Goal: Task Accomplishment & Management: Manage account settings

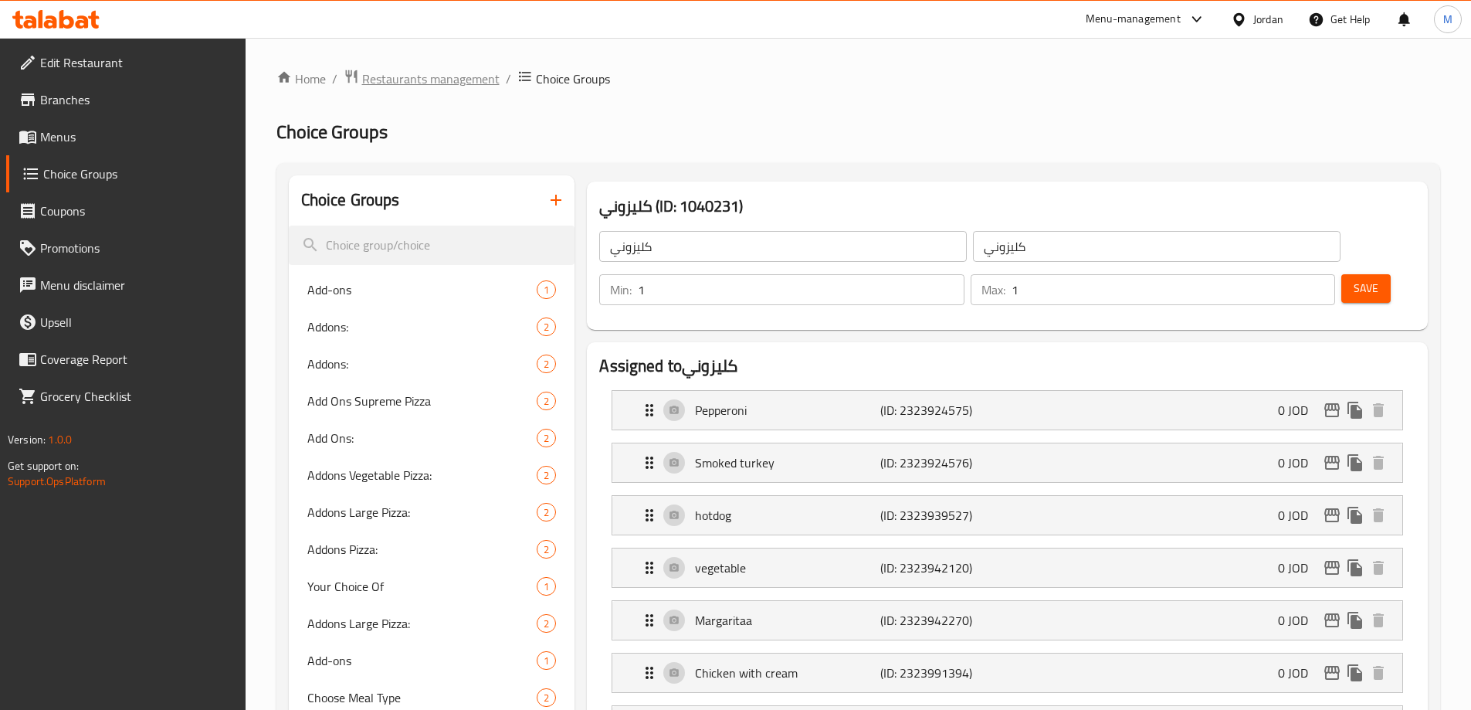
click at [408, 80] on span "Restaurants management" at bounding box center [430, 78] width 137 height 19
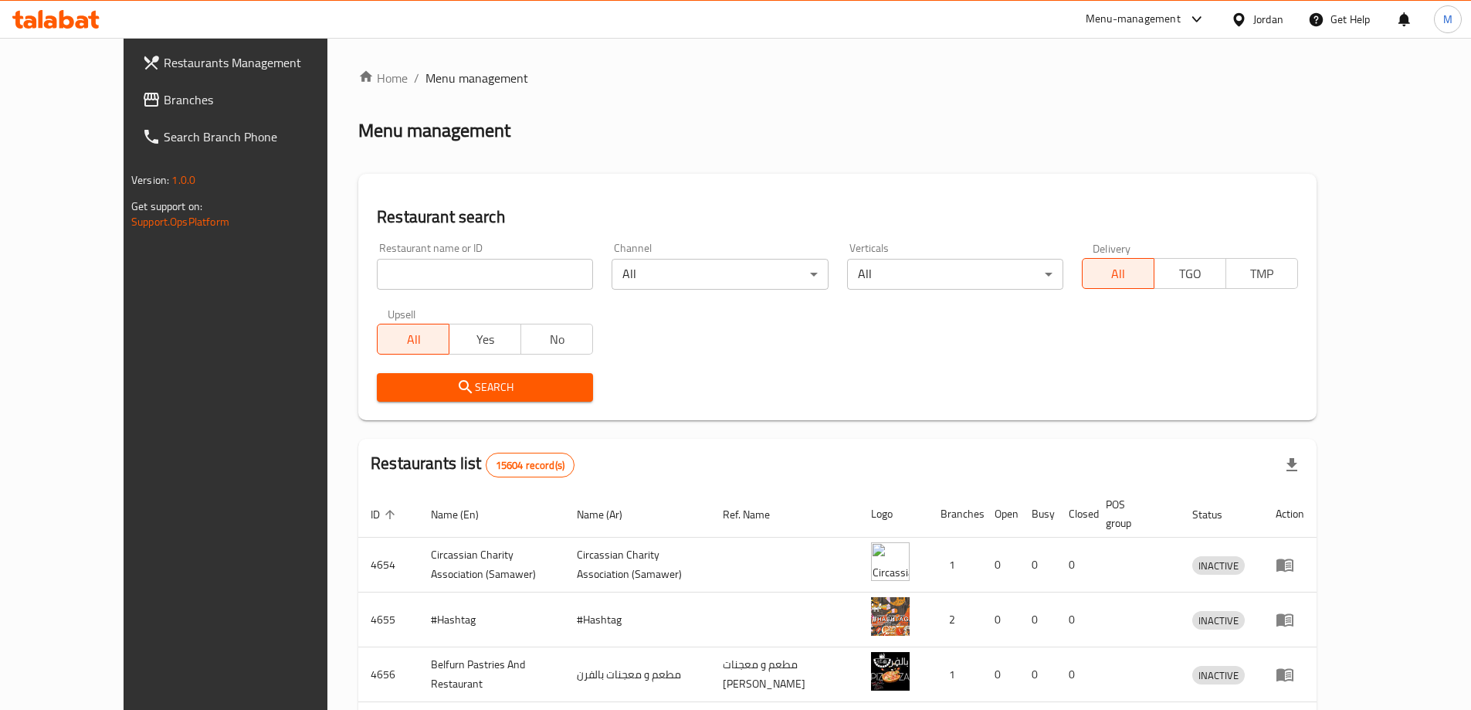
click at [164, 102] on span "Branches" at bounding box center [260, 99] width 193 height 19
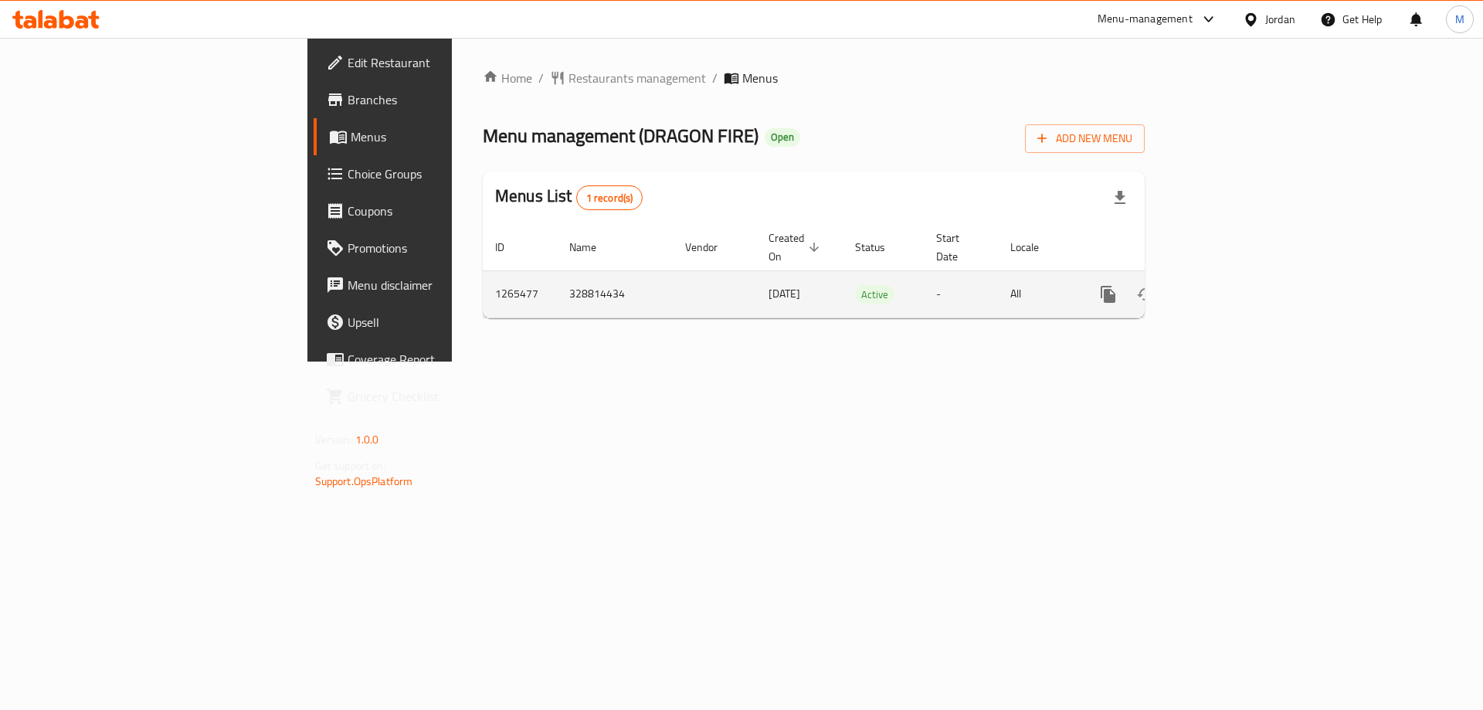
click at [1229, 285] on icon "enhanced table" at bounding box center [1219, 294] width 19 height 19
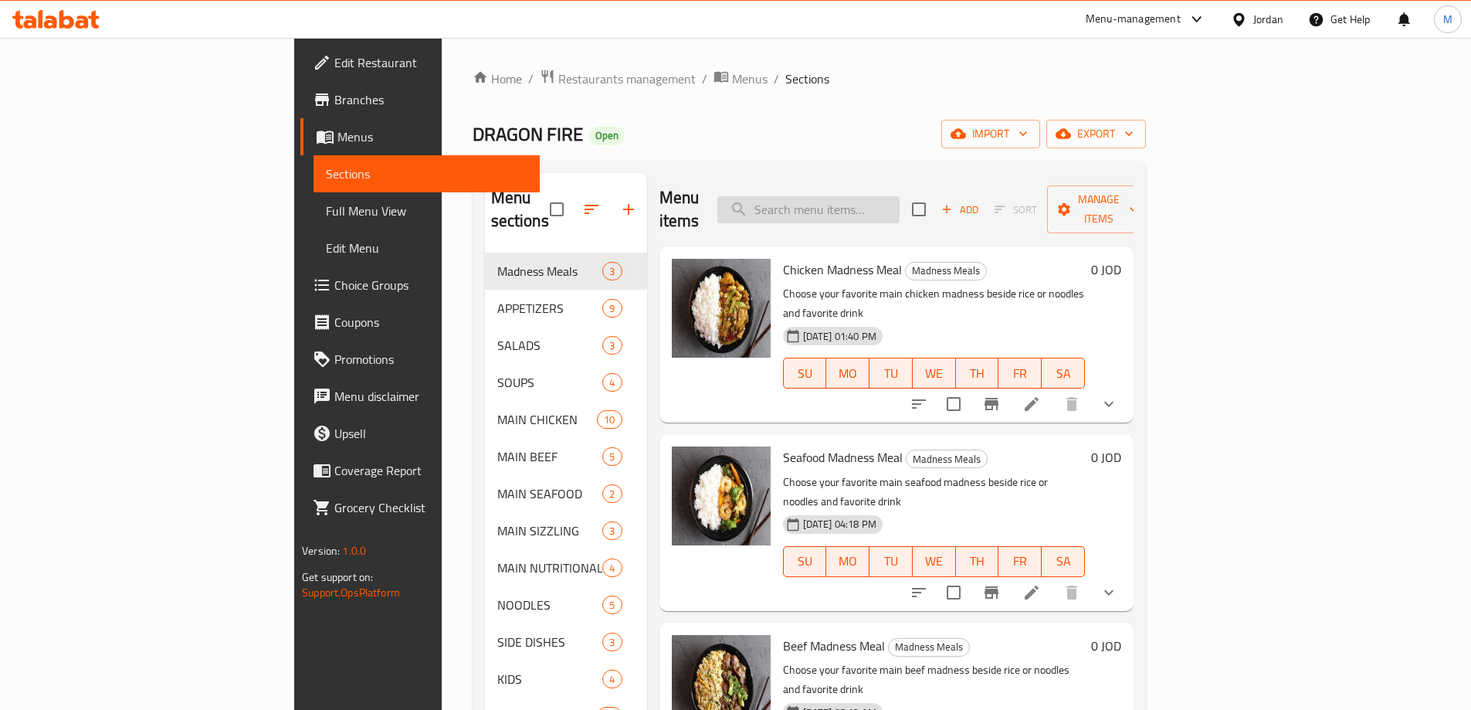
click at [900, 196] on input "search" at bounding box center [808, 209] width 182 height 27
paste input "Meal Combo 4"
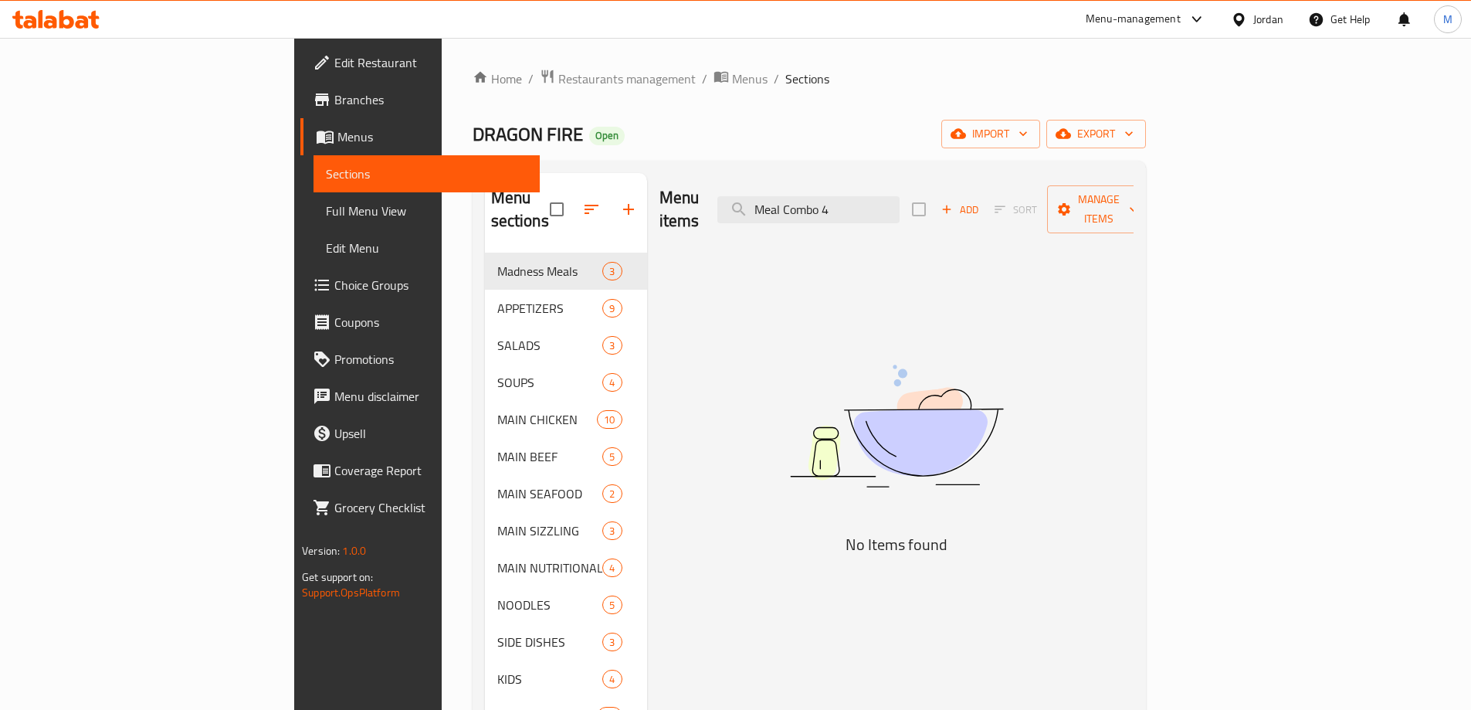
drag, startPoint x: 890, startPoint y: 204, endPoint x: 797, endPoint y: 214, distance: 93.2
click at [797, 214] on div "Menu items Meal Combo 4 Add Sort Manage items" at bounding box center [896, 209] width 474 height 73
click at [900, 207] on input "Meal Combo 4" at bounding box center [808, 209] width 182 height 27
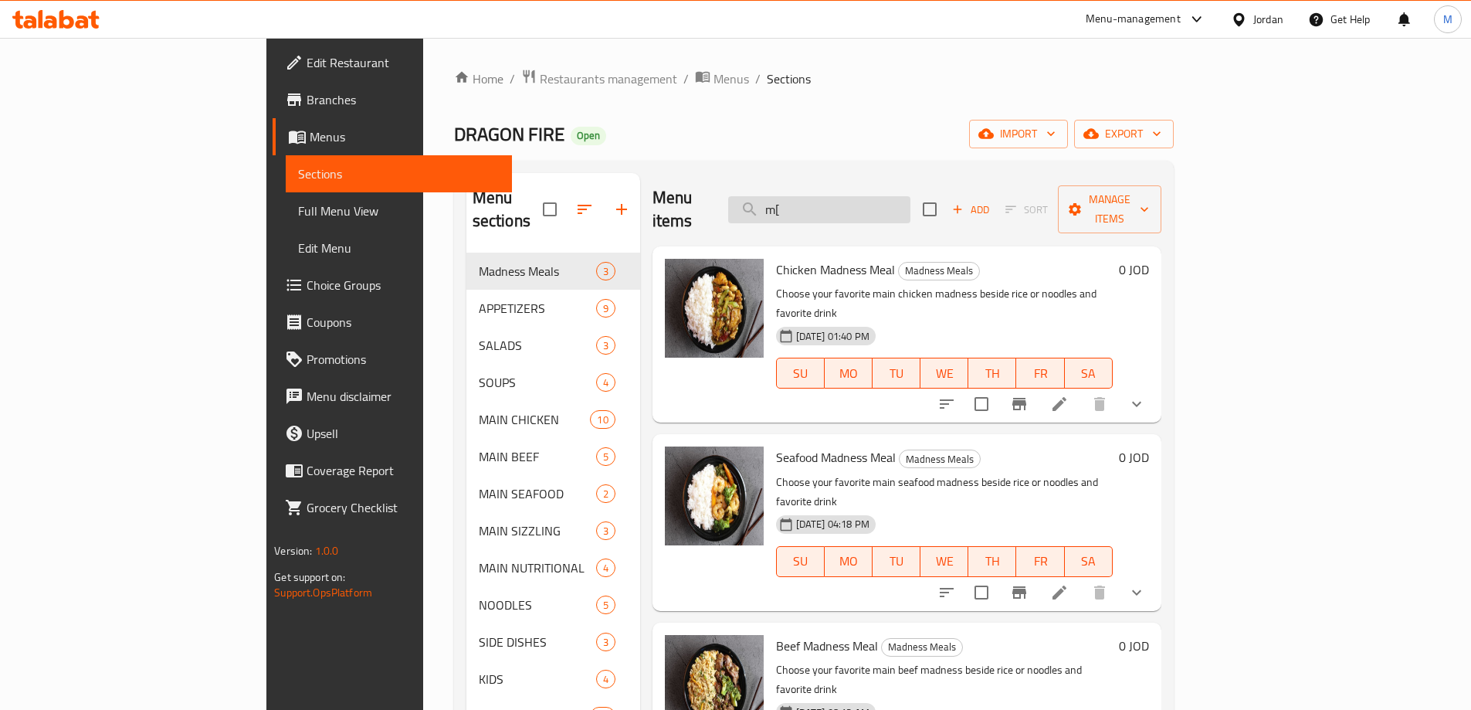
type input "m"
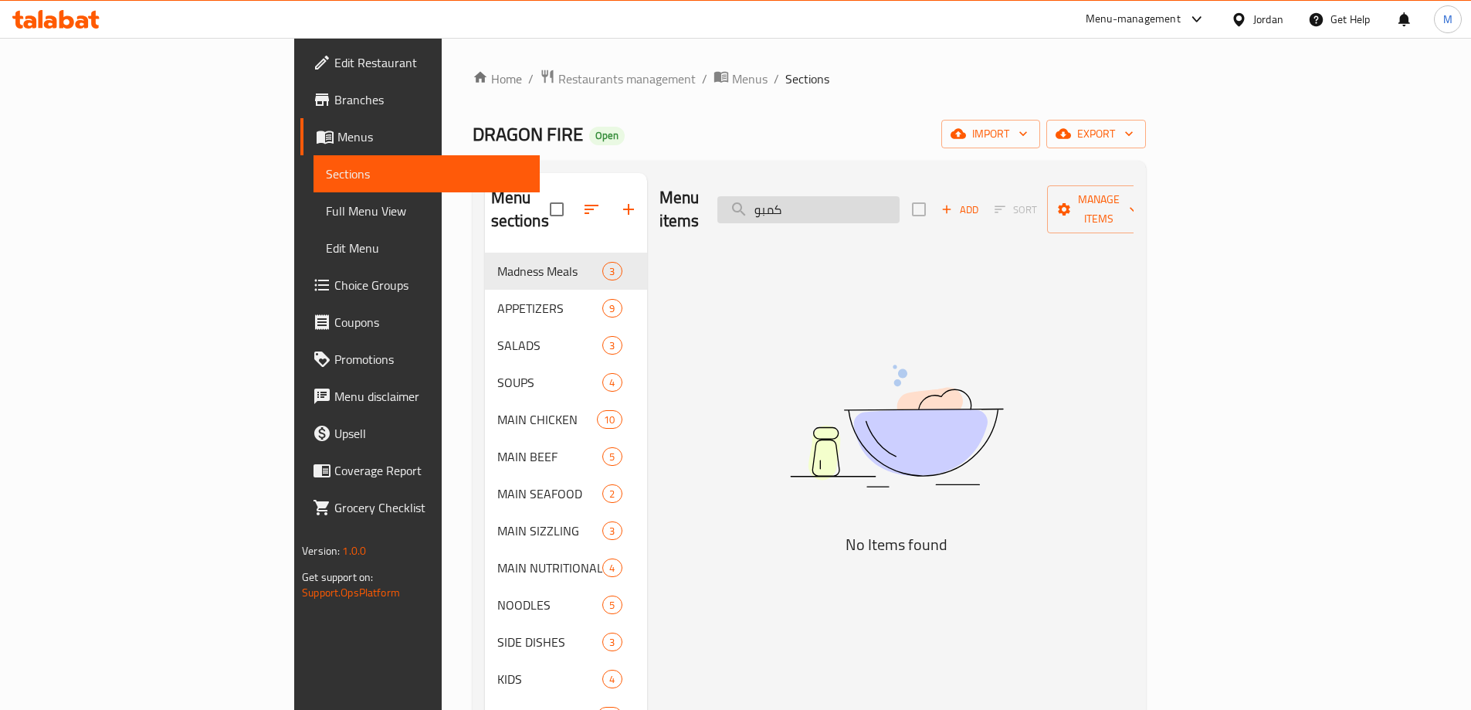
type input "كمبو 4"
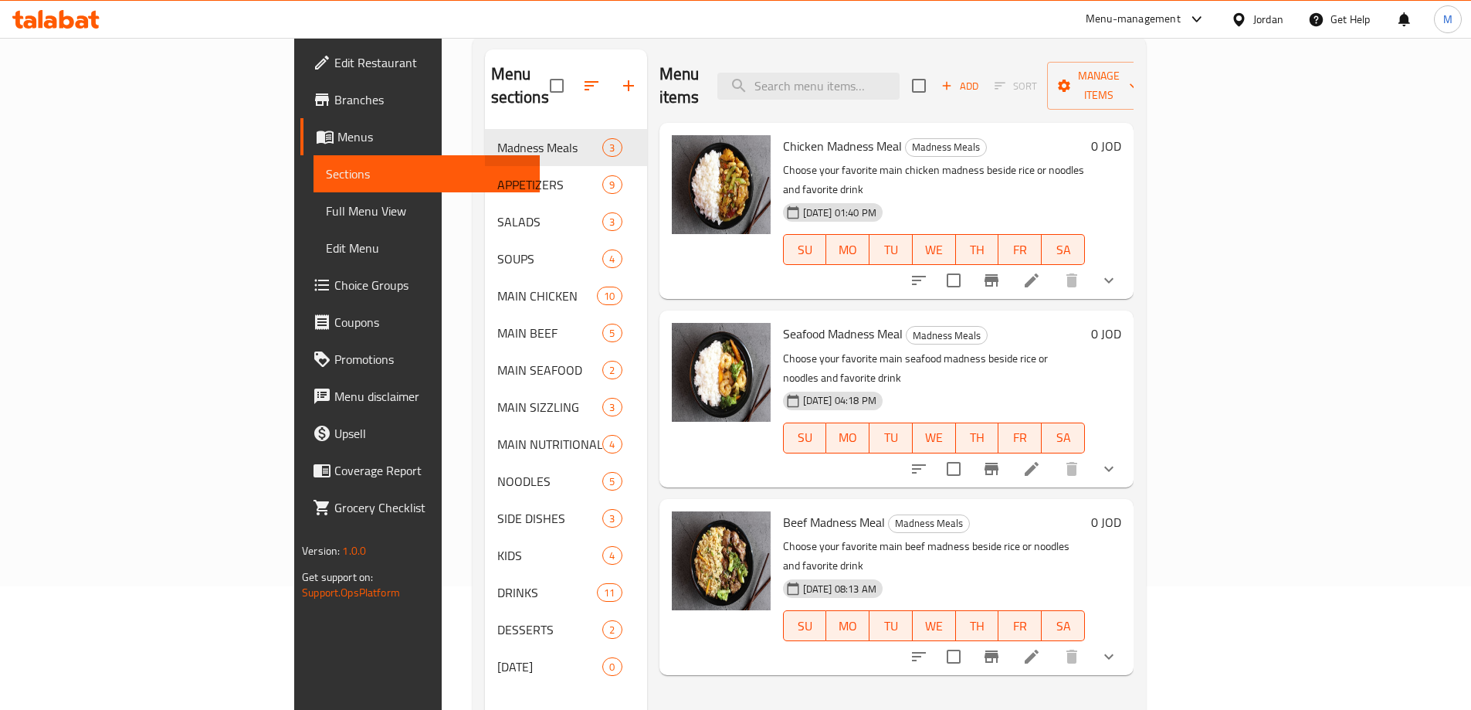
scroll to position [62, 0]
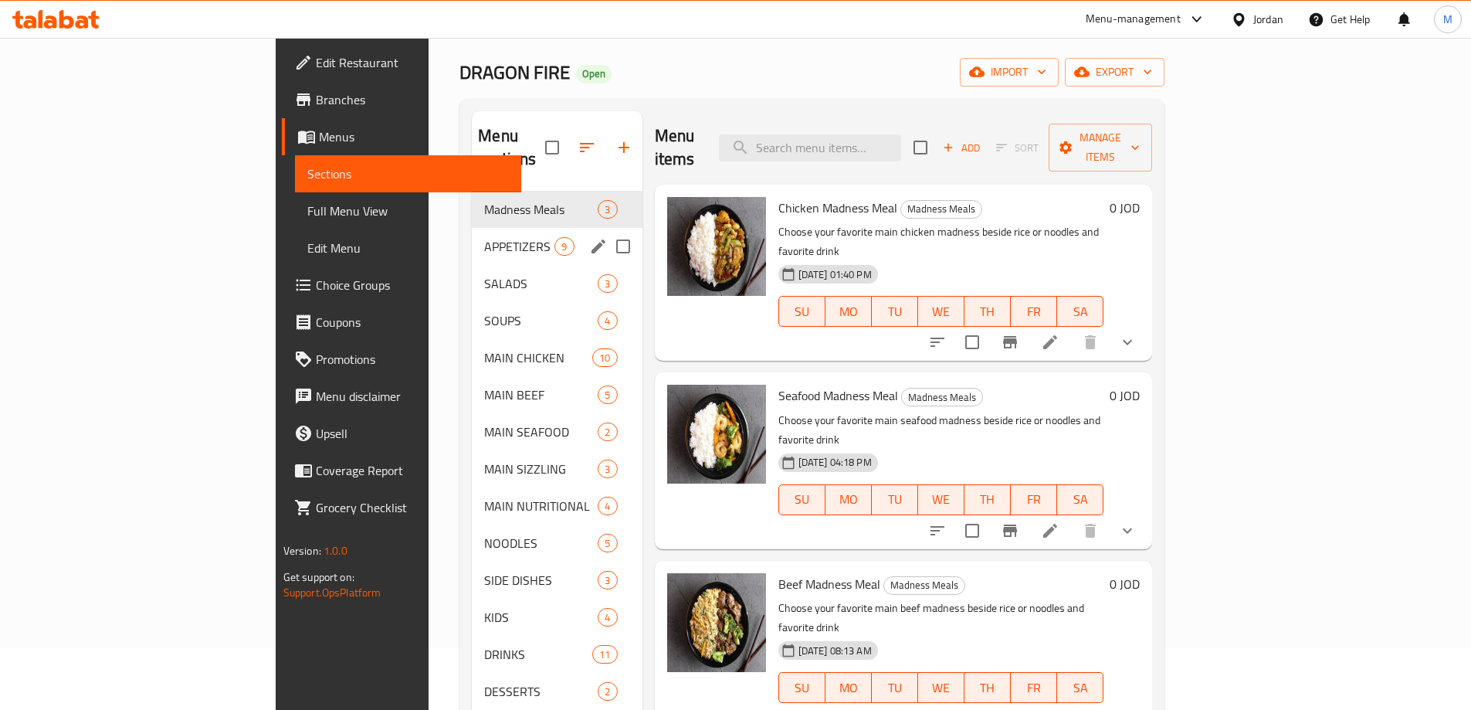
click at [472, 232] on div "APPETIZERS 9" at bounding box center [557, 246] width 170 height 37
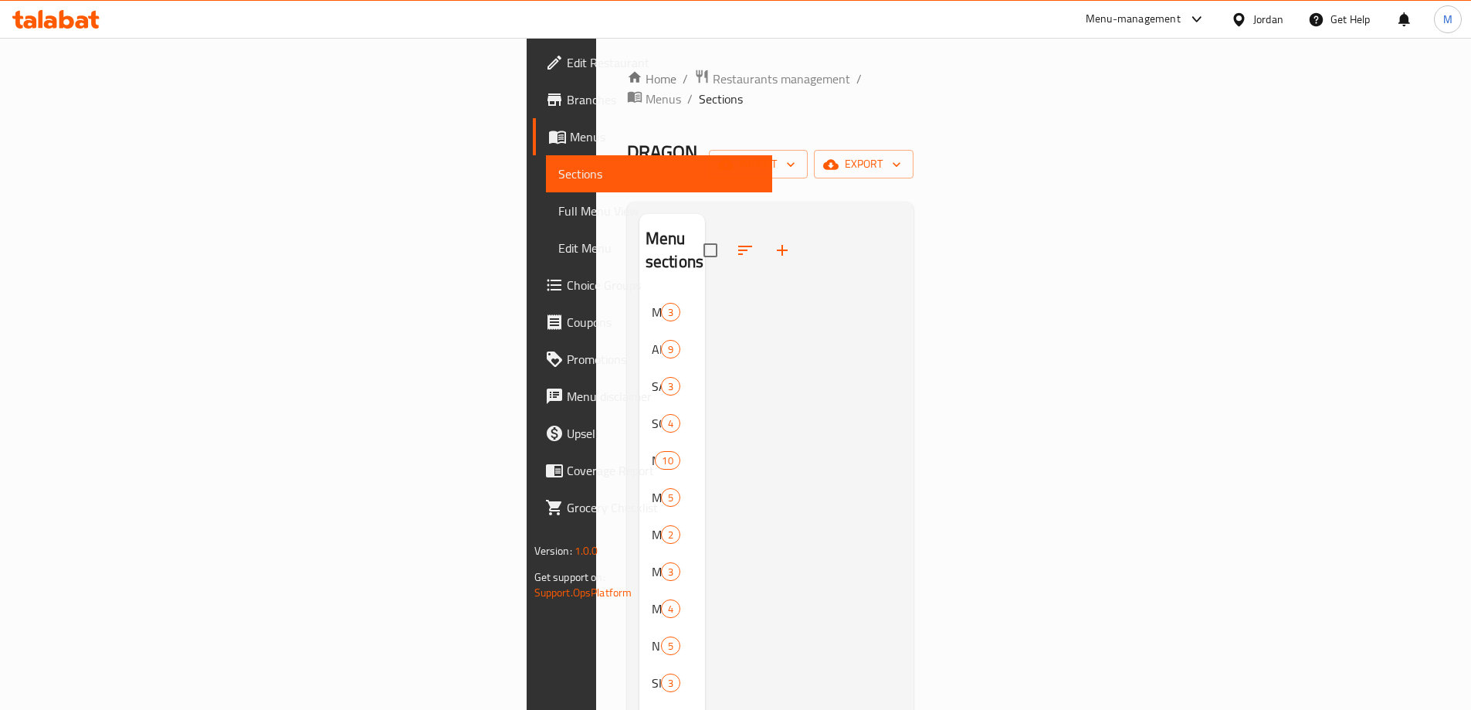
click at [546, 222] on link "Full Menu View" at bounding box center [659, 210] width 226 height 37
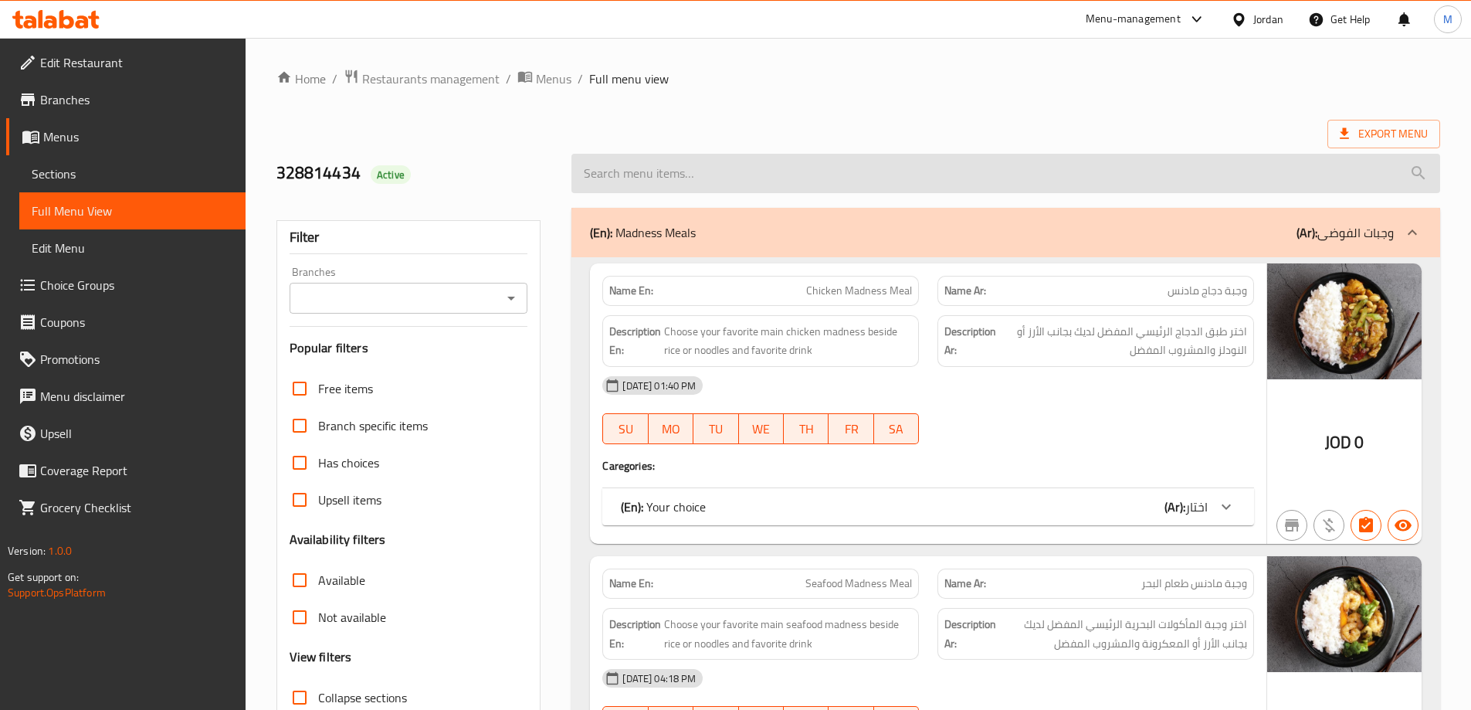
click at [747, 179] on input "search" at bounding box center [1005, 173] width 869 height 39
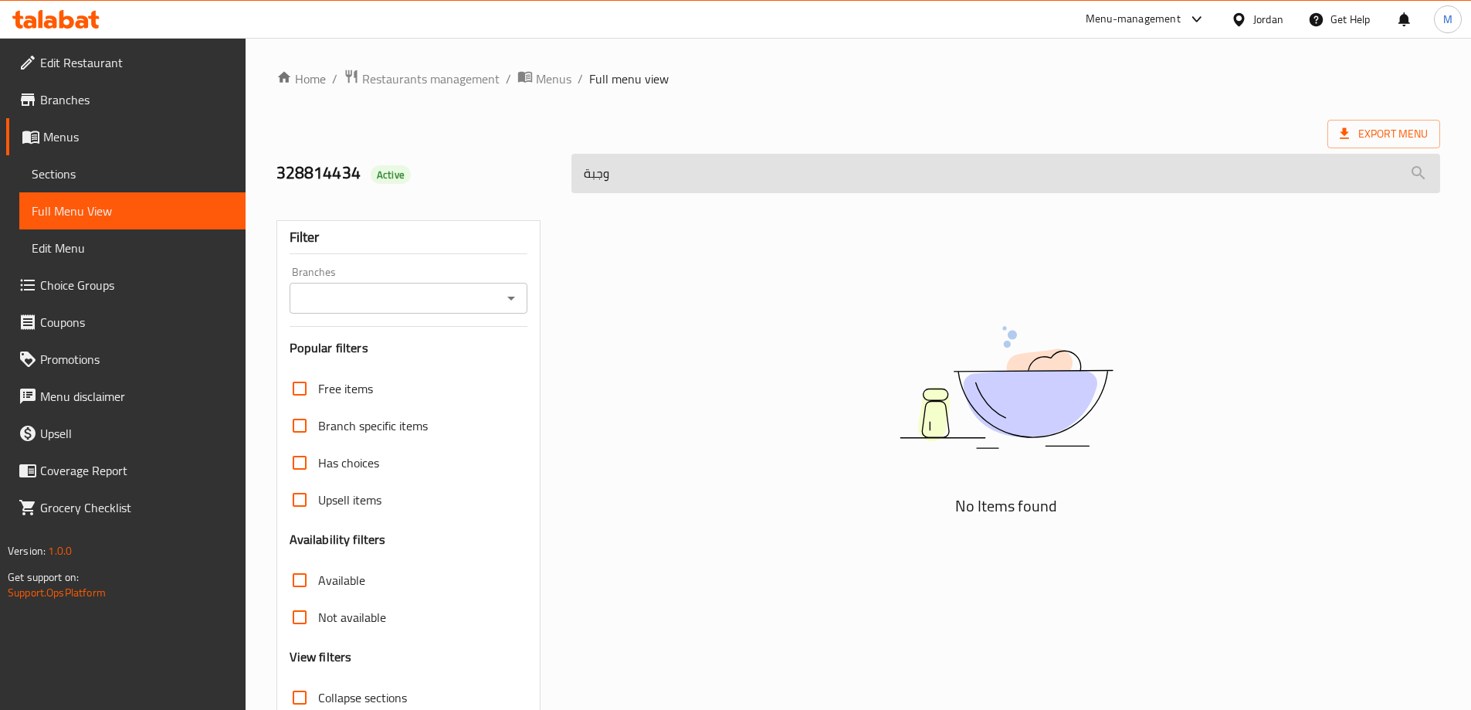
type input "وجب"
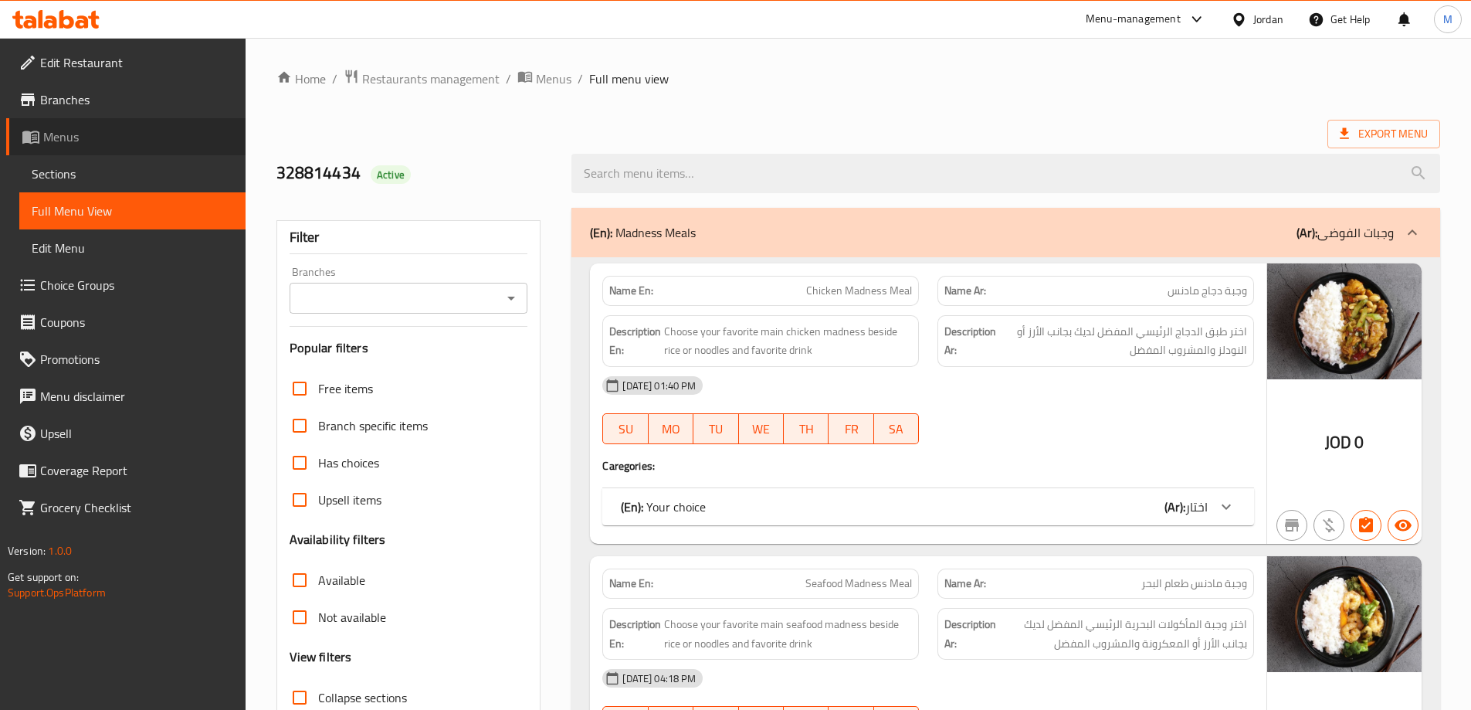
click at [62, 131] on span "Menus" at bounding box center [138, 136] width 190 height 19
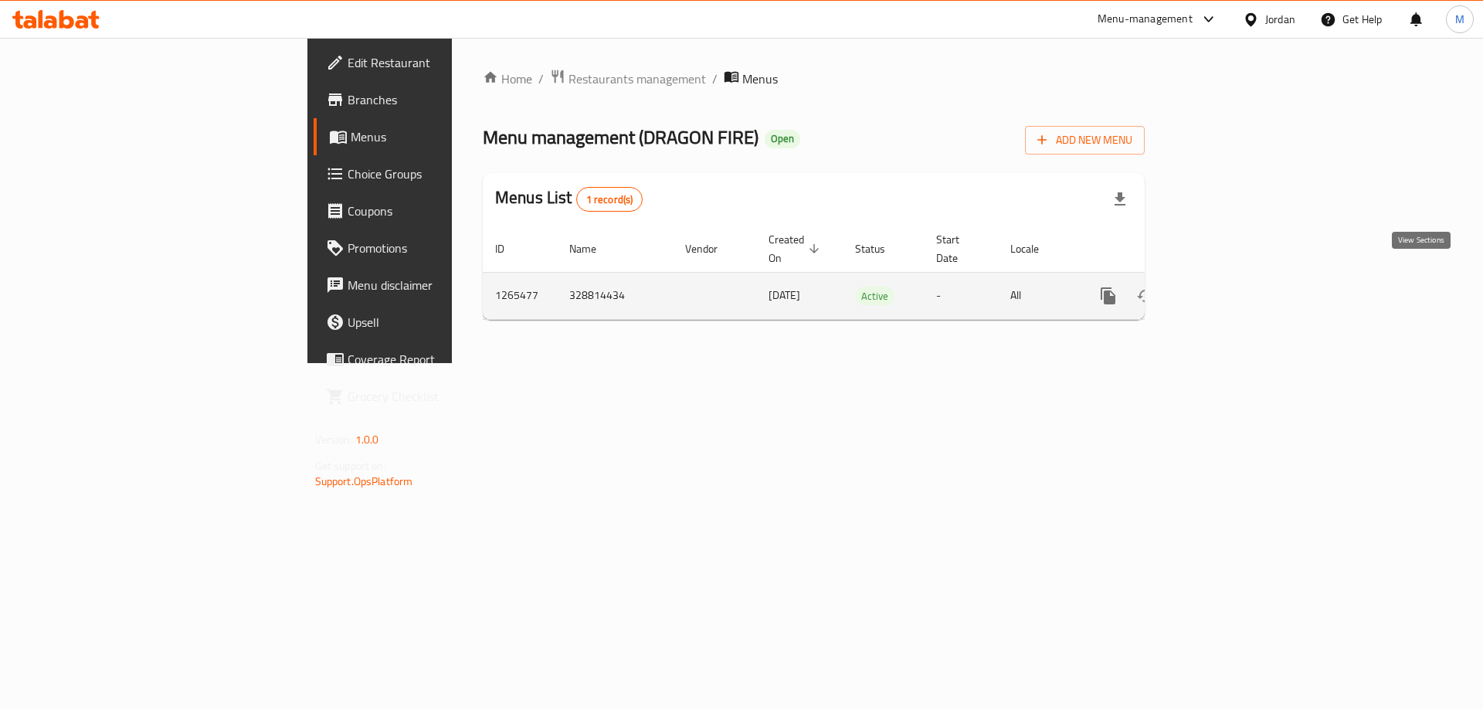
click at [1226, 289] on icon "enhanced table" at bounding box center [1219, 296] width 14 height 14
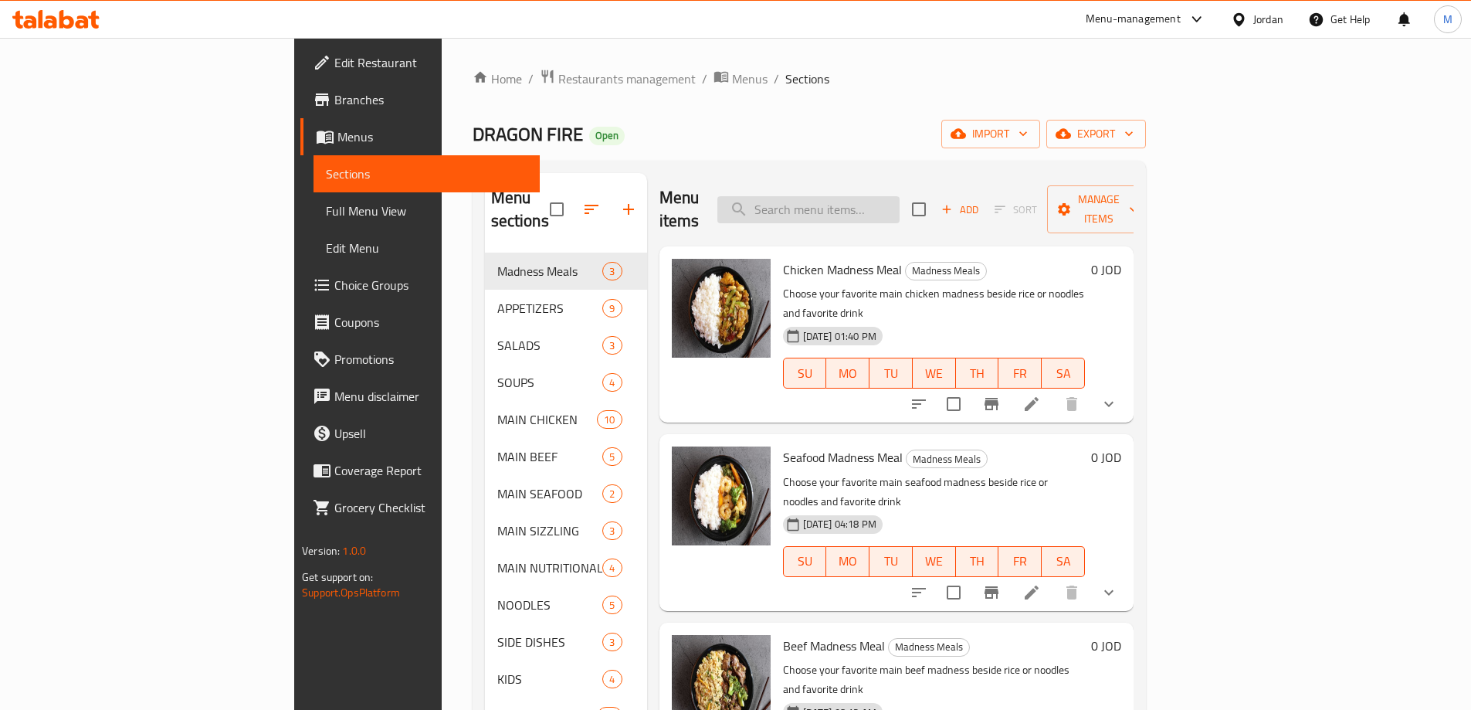
click at [900, 201] on input "search" at bounding box center [808, 209] width 182 height 27
paste input "19930199"
type input "19930199"
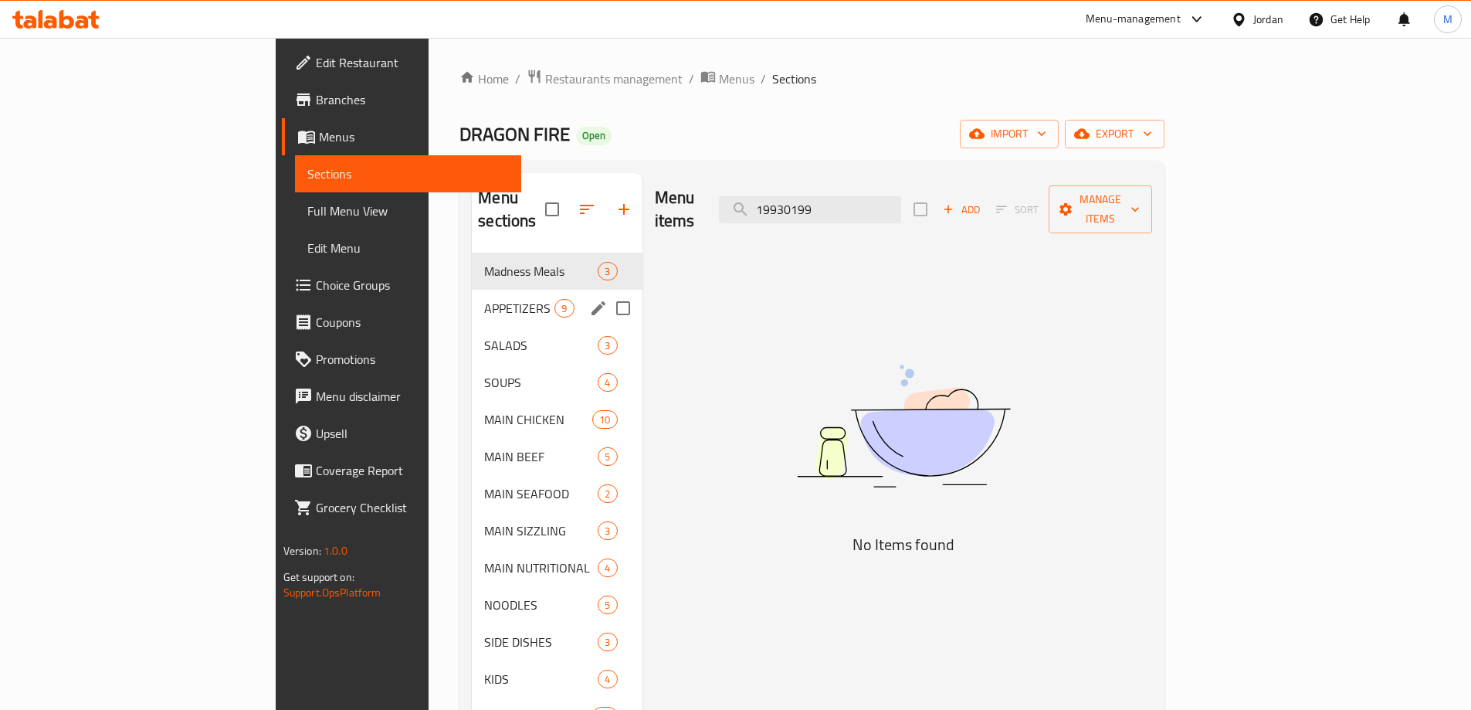
click at [484, 299] on span "APPETIZERS" at bounding box center [519, 308] width 70 height 19
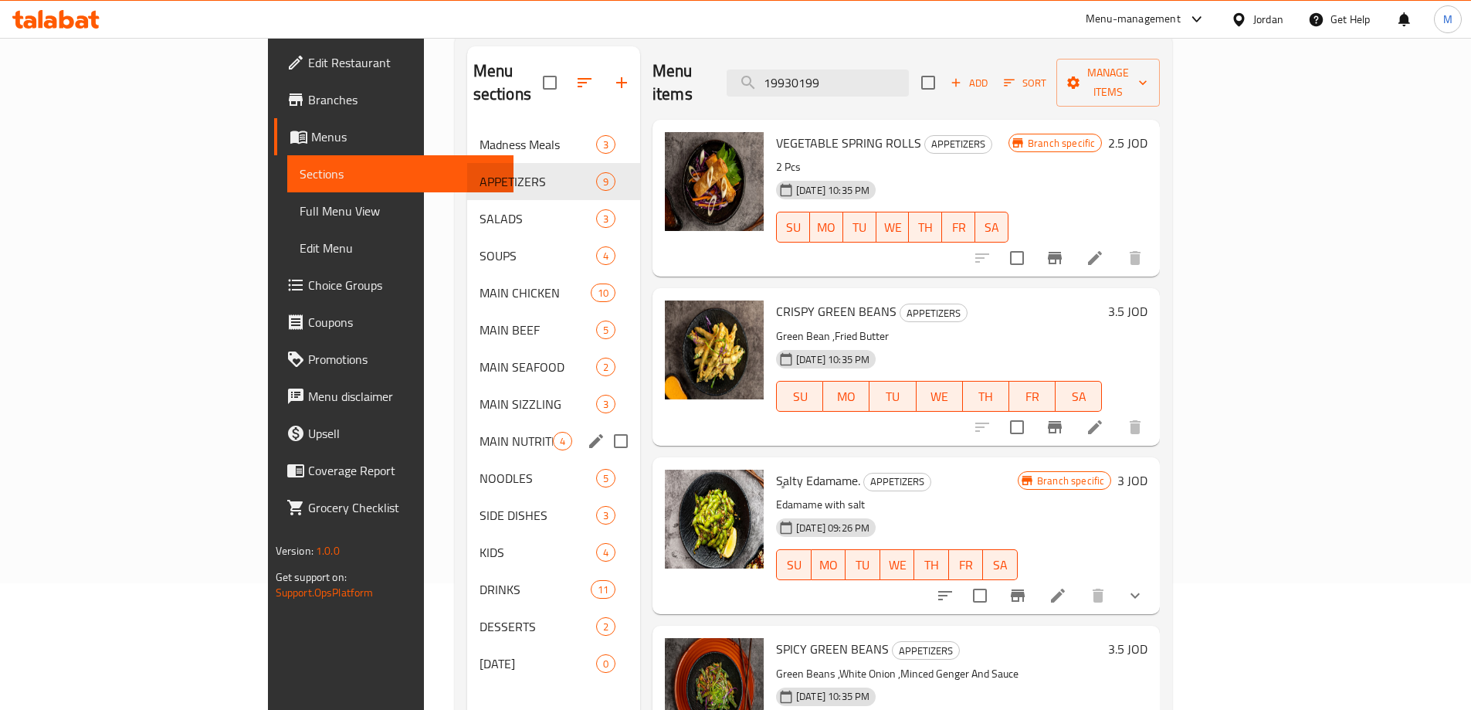
scroll to position [154, 0]
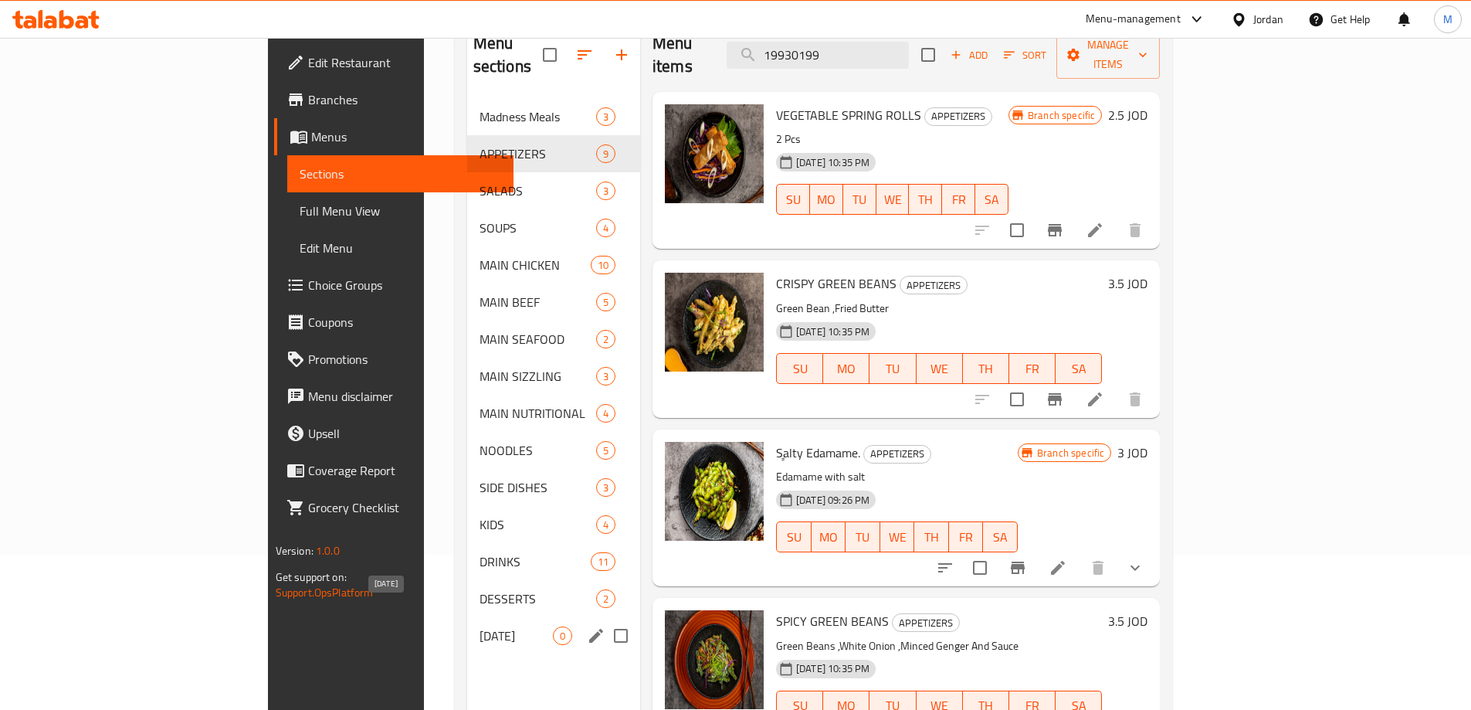
click at [480, 626] on span "RAMADAN" at bounding box center [516, 635] width 73 height 19
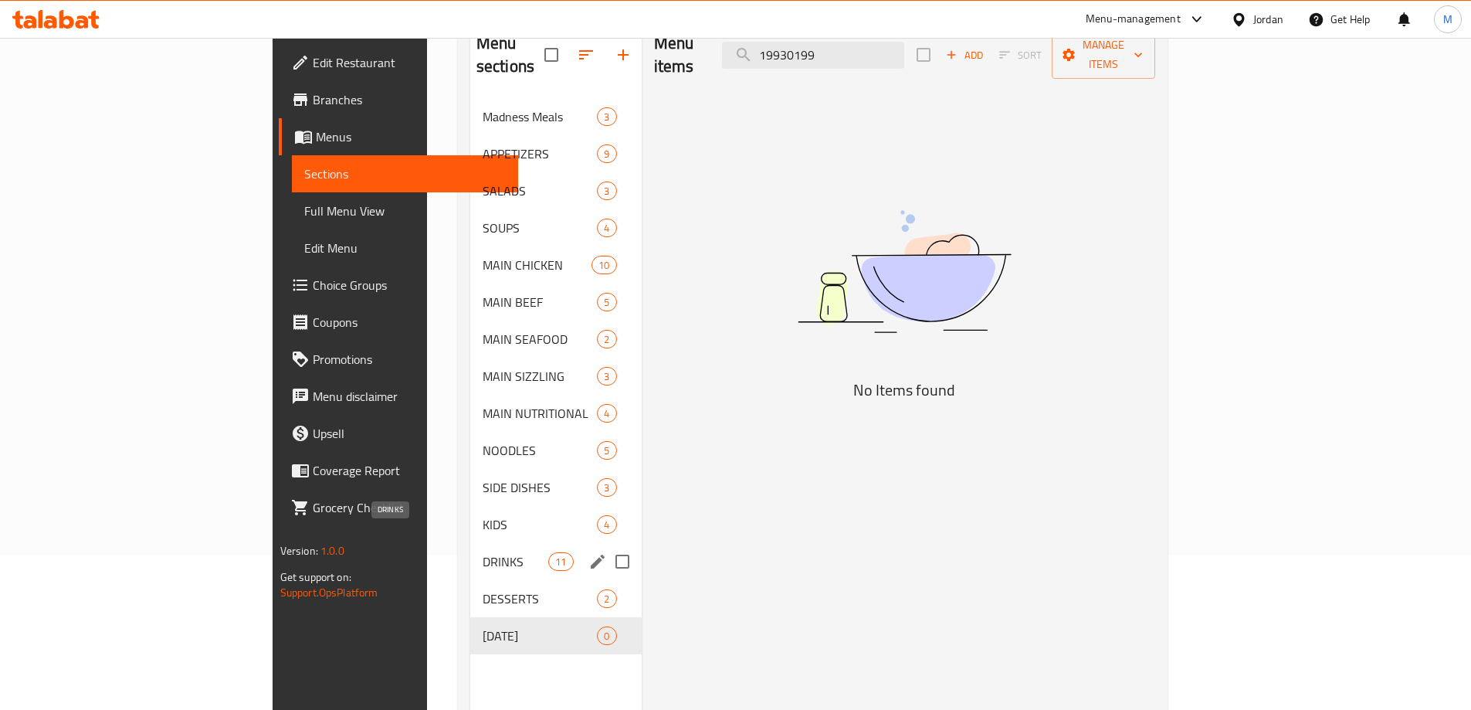
click at [483, 552] on span "DRINKS" at bounding box center [516, 561] width 66 height 19
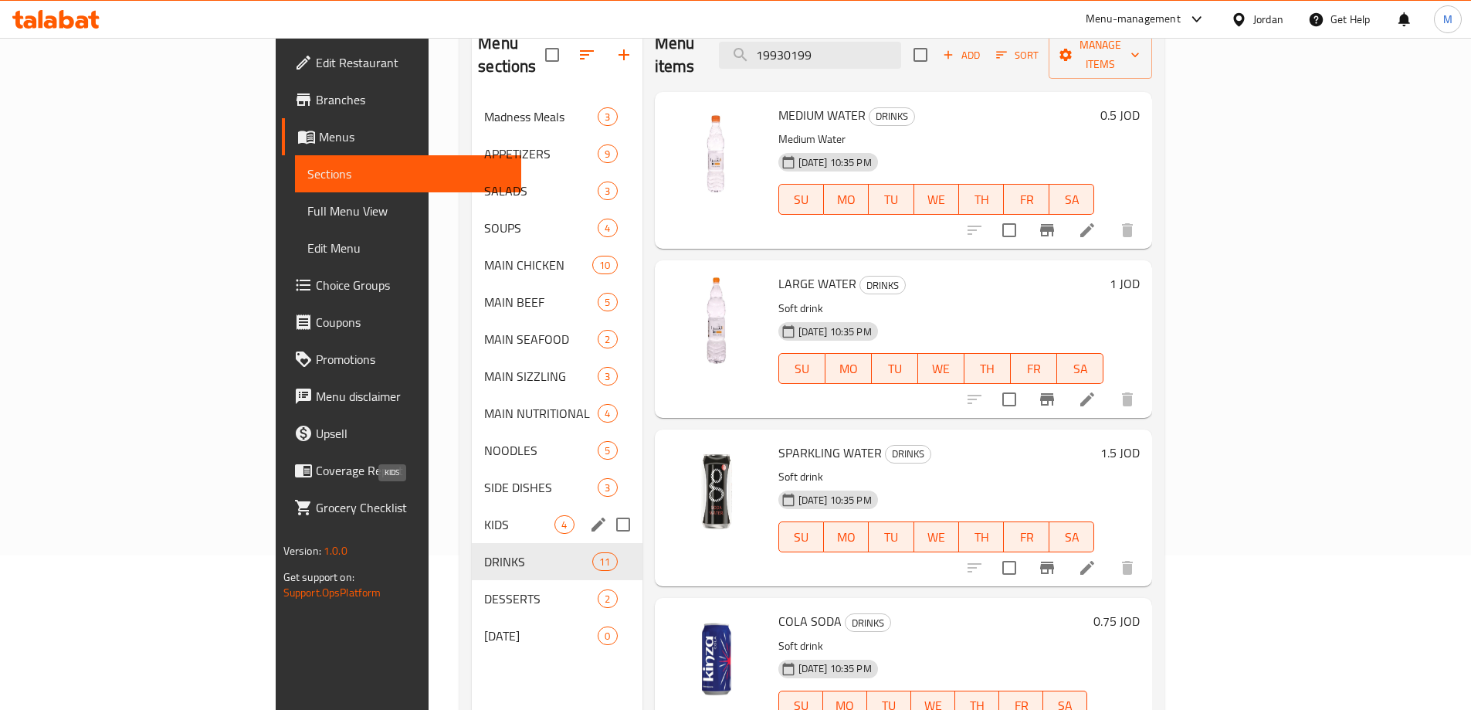
drag, startPoint x: 321, startPoint y: 505, endPoint x: 327, endPoint y: 482, distance: 24.0
click at [484, 515] on span "KIDS" at bounding box center [519, 524] width 70 height 19
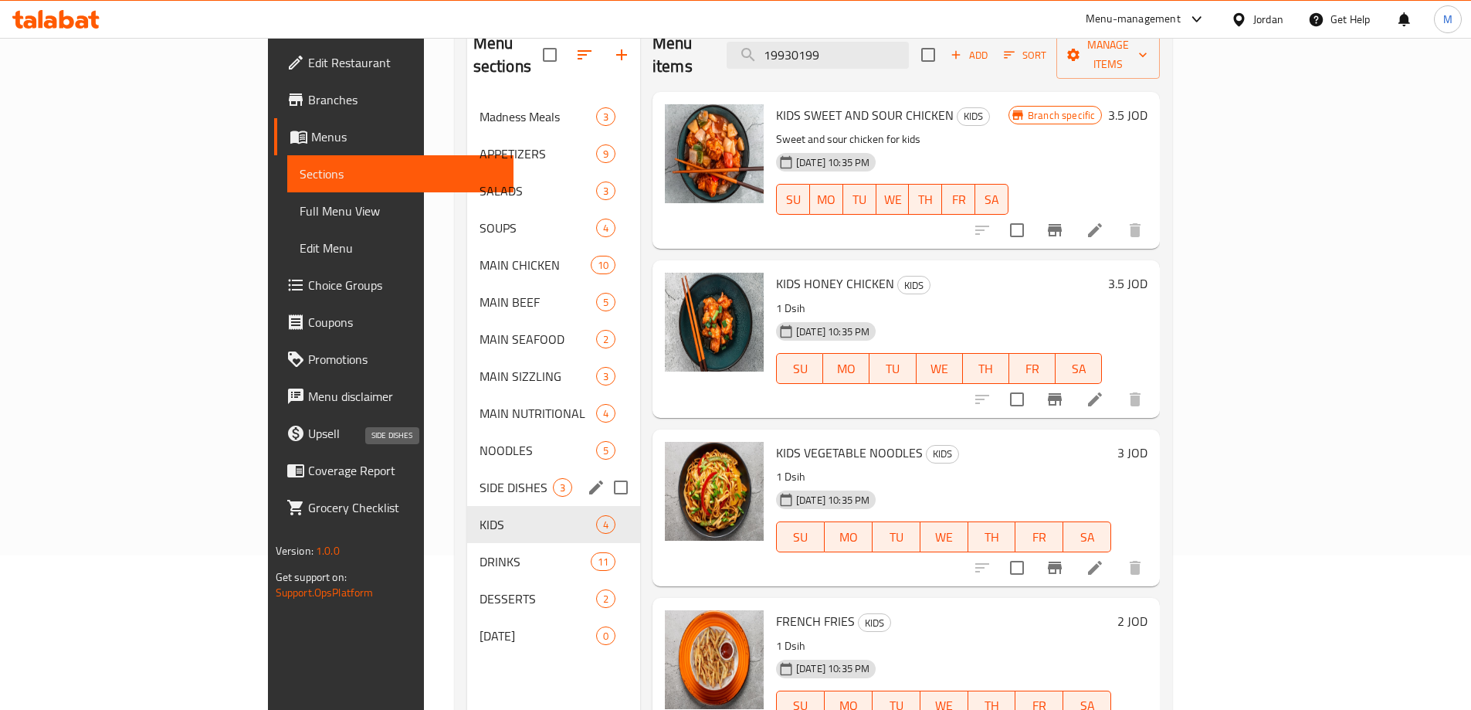
click at [480, 478] on span "SIDE DISHES" at bounding box center [516, 487] width 73 height 19
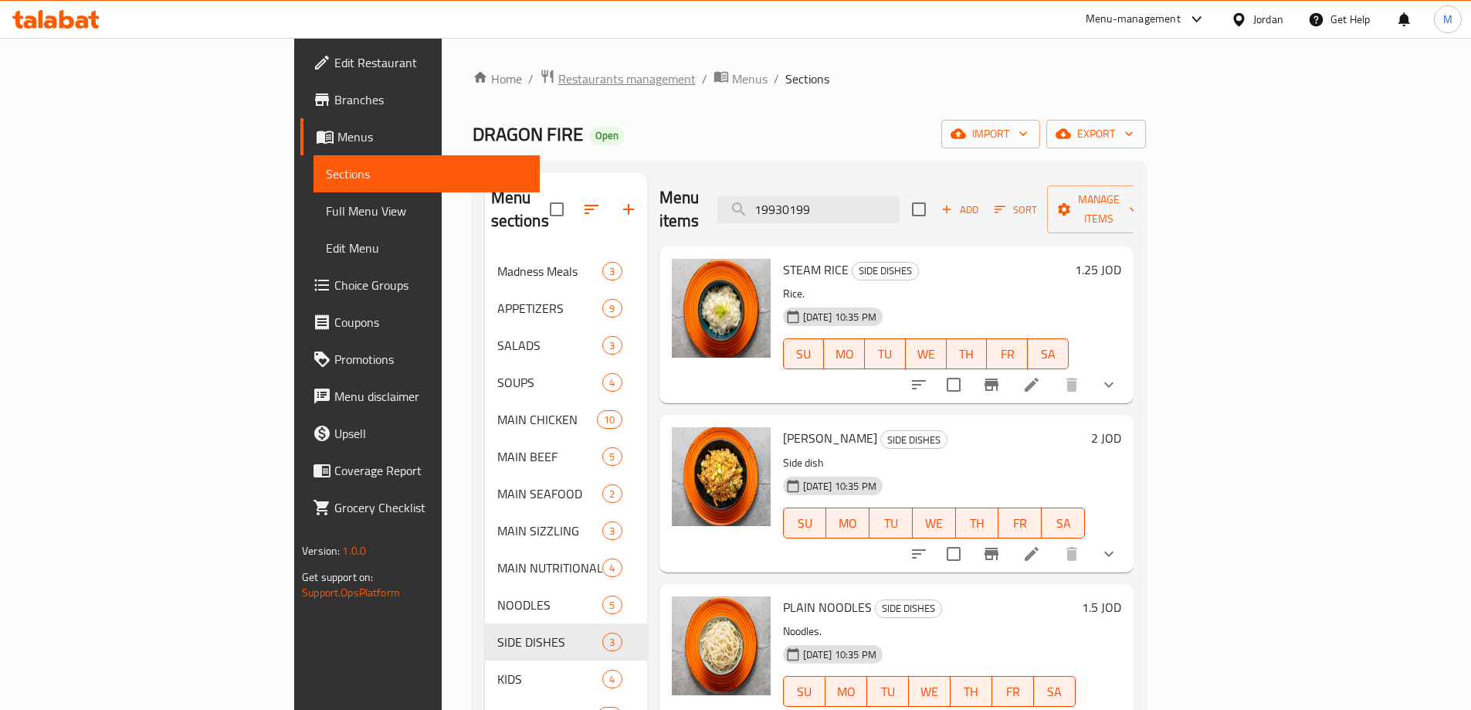
click at [558, 80] on span "Restaurants management" at bounding box center [626, 78] width 137 height 19
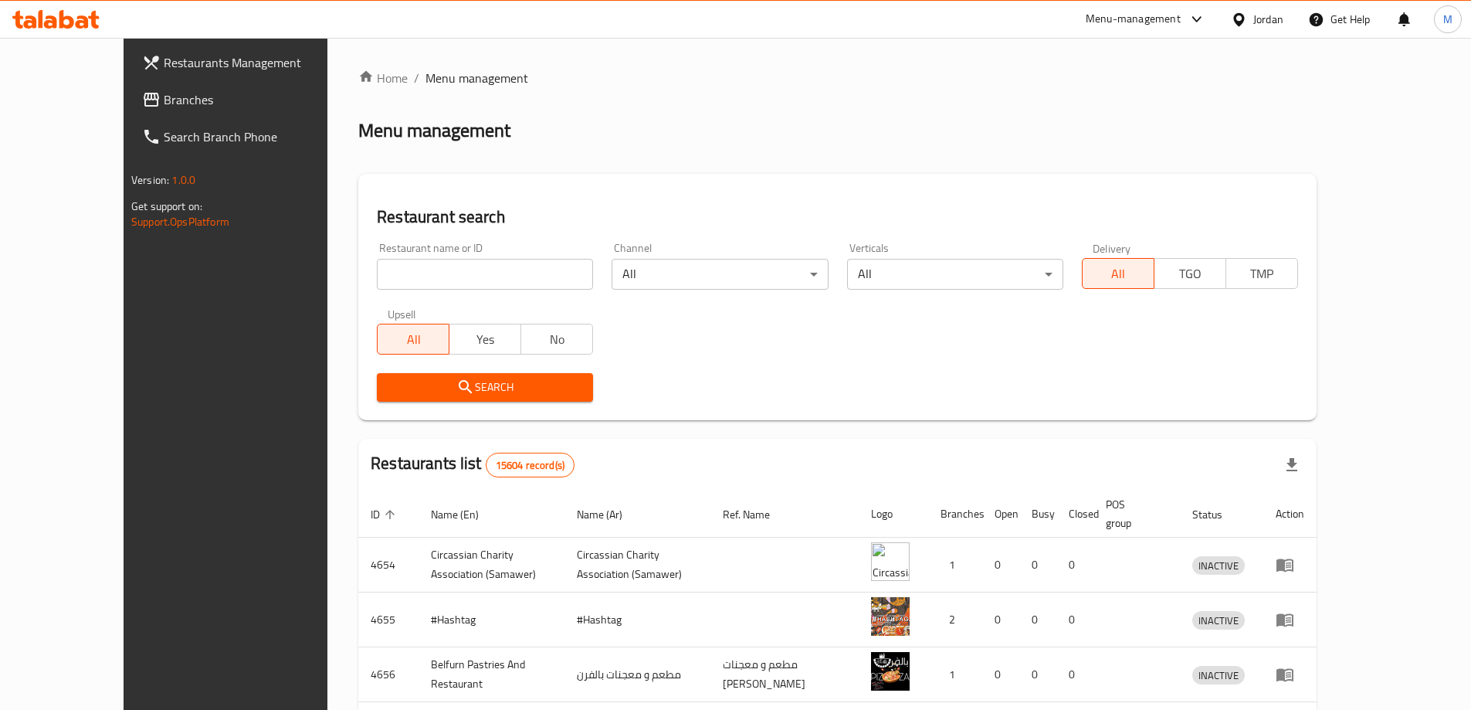
click at [164, 104] on span "Branches" at bounding box center [260, 99] width 193 height 19
